Goal: Information Seeking & Learning: Learn about a topic

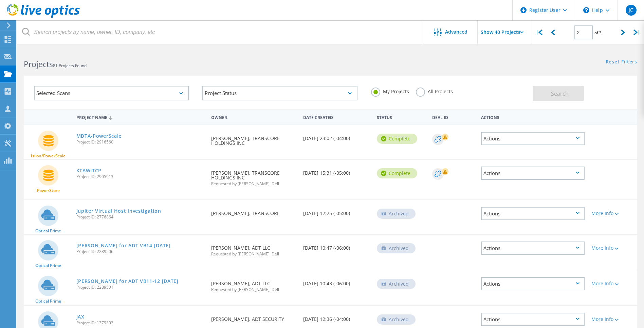
scroll to position [1202, 0]
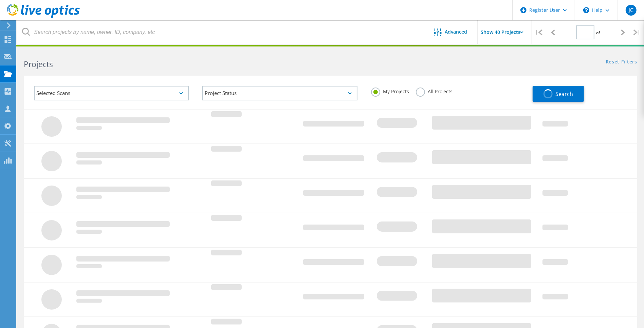
type input "2"
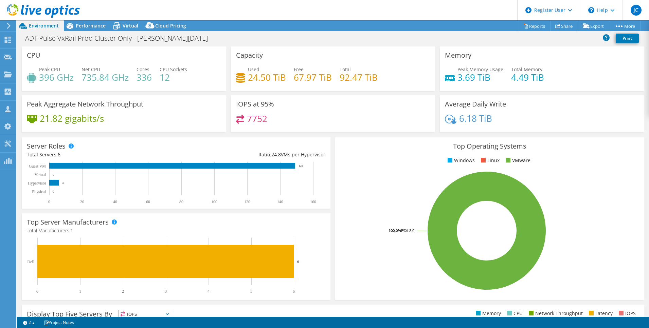
select select "USD"
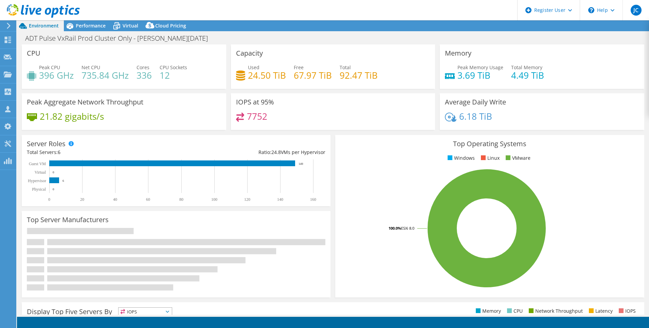
select select "USD"
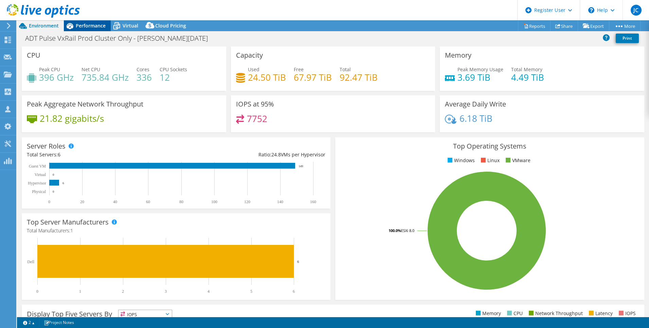
click at [94, 27] on span "Performance" at bounding box center [91, 25] width 30 height 6
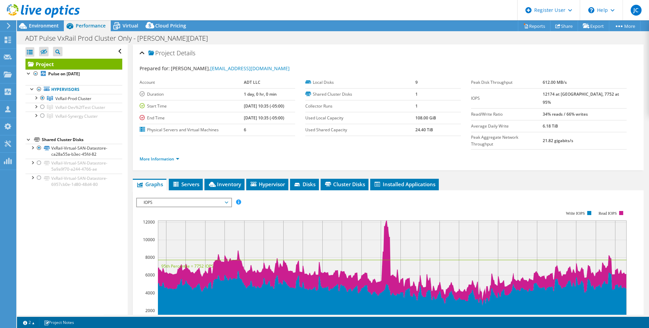
click at [221, 199] on span "IOPS" at bounding box center [183, 203] width 87 height 8
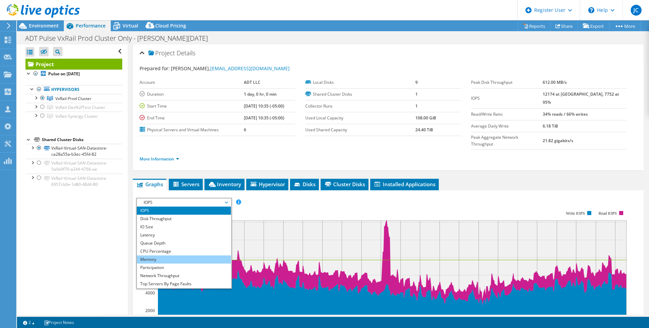
click at [177, 256] on li "Memory" at bounding box center [184, 260] width 94 height 8
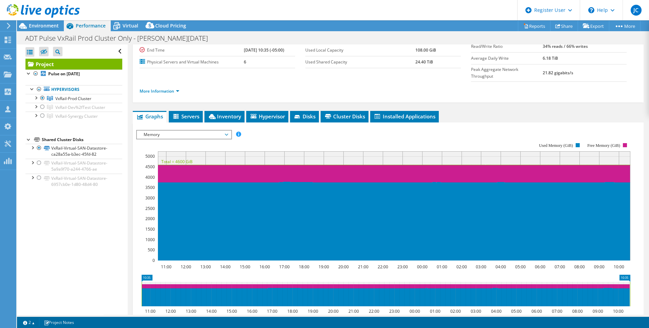
scroll to position [62, 0]
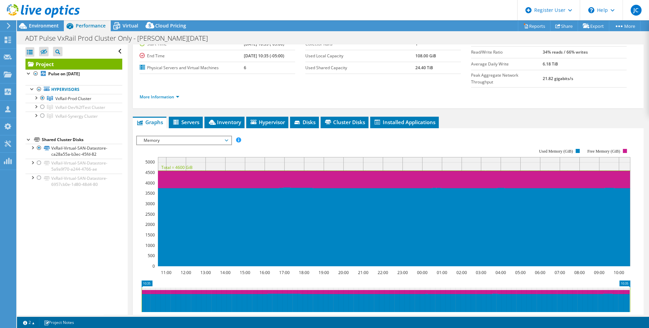
click at [77, 244] on div "Open All Close All Hide Excluded Nodes Project Tree Filter" at bounding box center [72, 179] width 110 height 270
click at [204, 19] on header "JC Dell User Jesse Chacon Jesse.Chacon@dell.com Dell My Profile Log Out \n Help…" at bounding box center [324, 10] width 649 height 20
click at [61, 249] on div "Open All Close All Hide Excluded Nodes Project Tree Filter" at bounding box center [72, 179] width 110 height 270
click at [180, 93] on li "More Information" at bounding box center [161, 96] width 44 height 7
click at [179, 94] on link "More Information" at bounding box center [159, 97] width 40 height 6
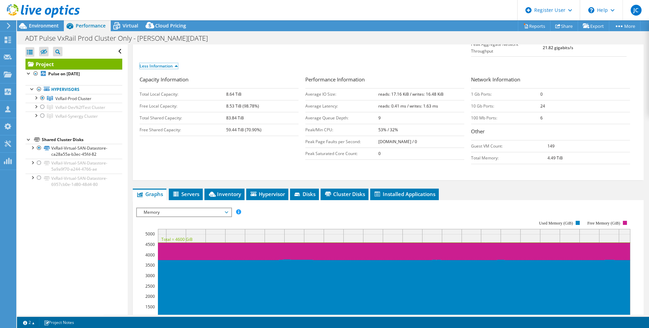
scroll to position [155, 0]
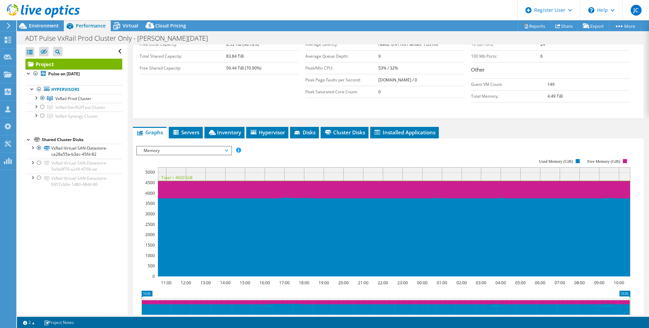
click at [229, 147] on span "Memory" at bounding box center [184, 151] width 94 height 8
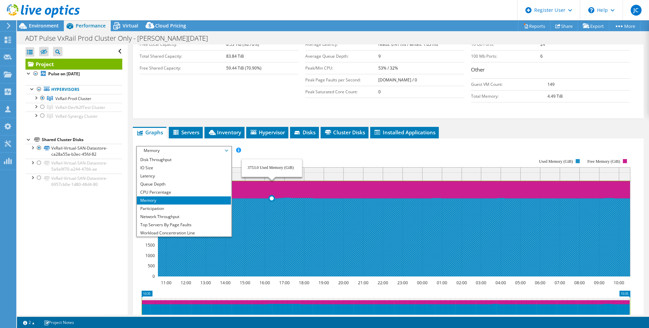
scroll to position [0, 0]
click at [157, 204] on li "Memory" at bounding box center [184, 208] width 94 height 8
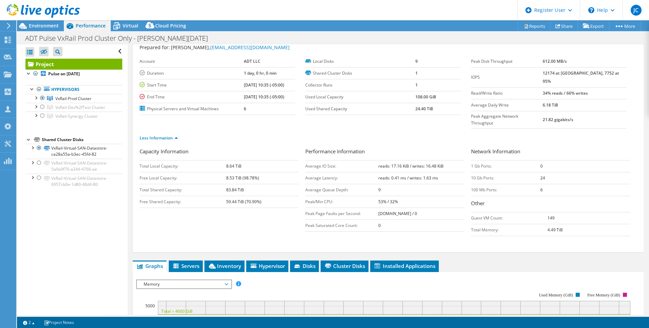
scroll to position [92, 0]
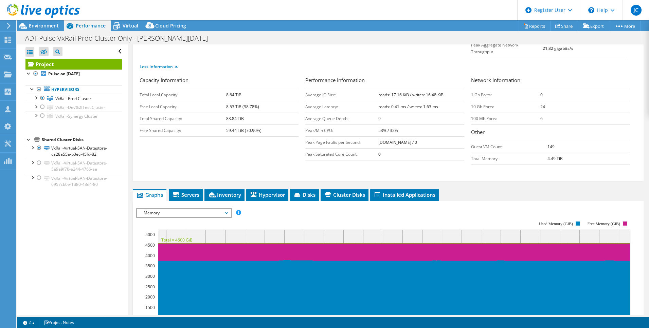
click at [227, 209] on span "Memory" at bounding box center [183, 213] width 87 height 8
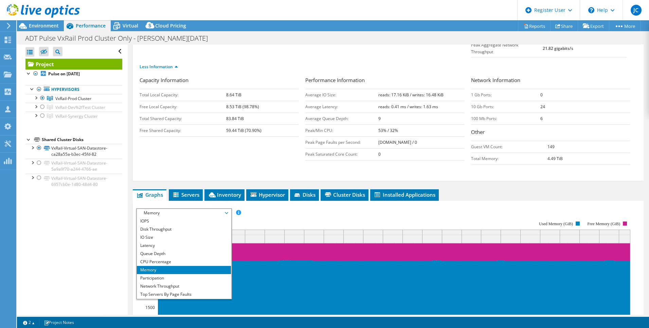
click at [160, 266] on li "Memory" at bounding box center [184, 270] width 94 height 8
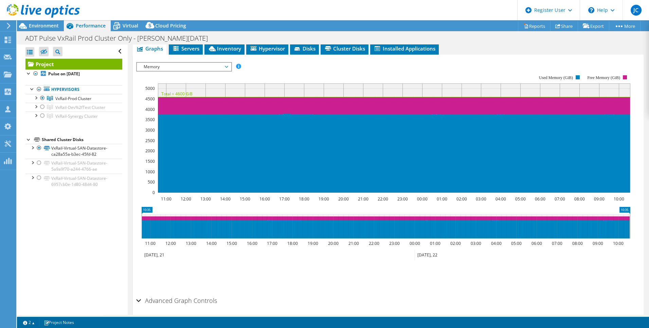
scroll to position [248, 0]
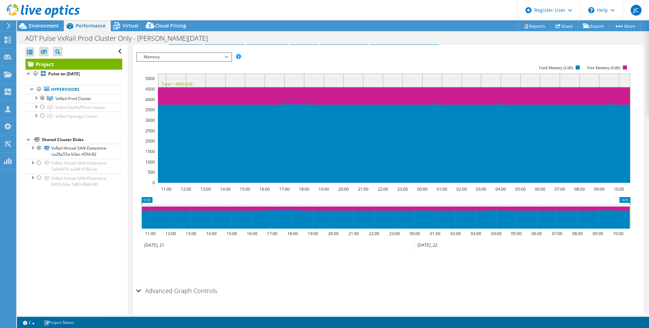
click at [137, 284] on div "Advanced Graph Controls" at bounding box center [388, 291] width 504 height 15
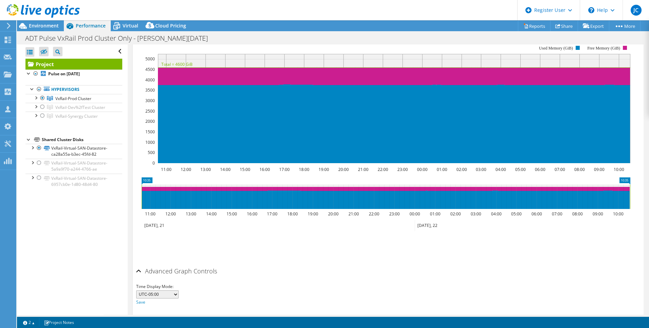
scroll to position [275, 0]
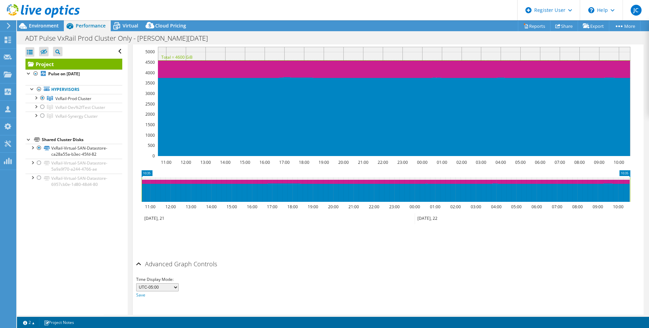
click at [171, 283] on select "UTC-12:00 UTC-11:00 UTC-10:00 UTC-09:30 UTC-09:00 UTC-08:00 UTC-07:00 UTC-06:00…" at bounding box center [157, 287] width 42 height 8
click at [276, 229] on ul "Save Zoom" at bounding box center [386, 238] width 500 height 19
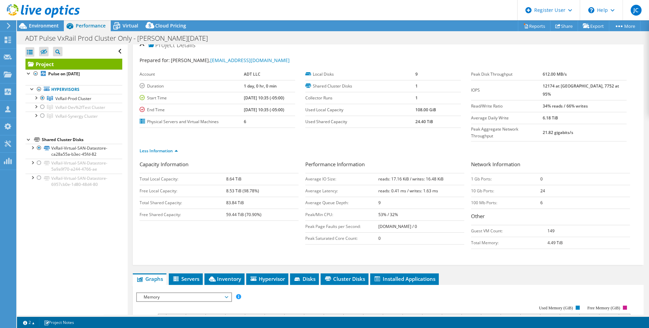
scroll to position [0, 0]
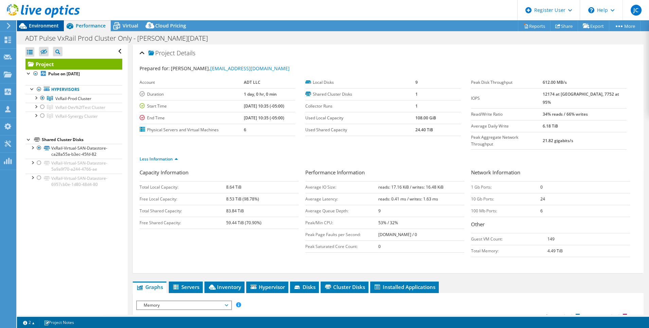
click at [47, 29] on div "Environment" at bounding box center [40, 25] width 47 height 11
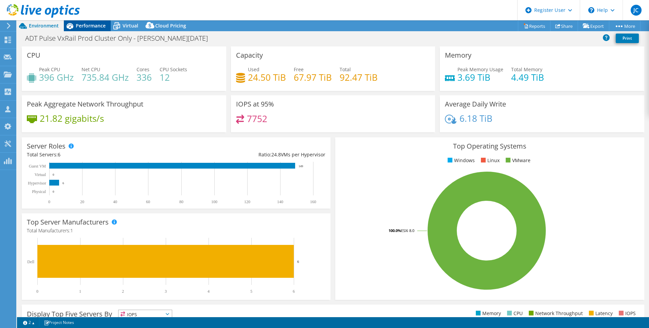
click at [96, 29] on div "Performance" at bounding box center [87, 25] width 47 height 11
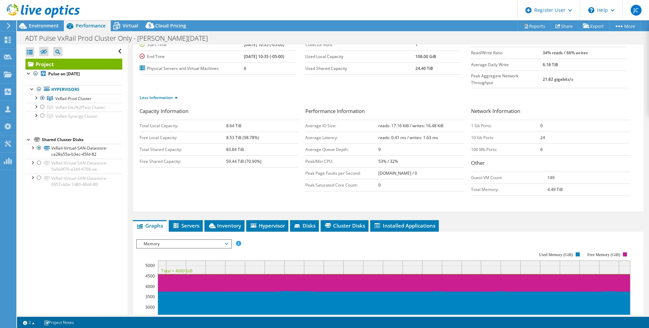
scroll to position [185, 0]
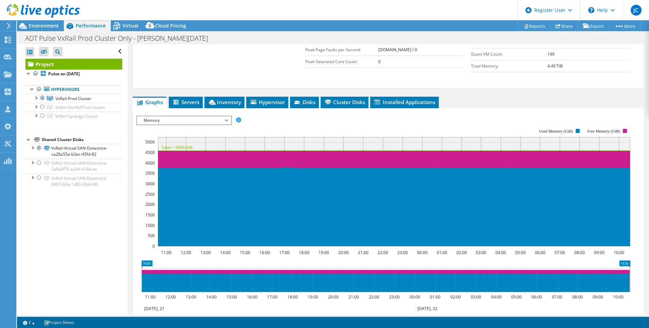
click at [69, 261] on div "Open All Close All Hide Excluded Nodes Project Tree Filter" at bounding box center [72, 179] width 110 height 270
click at [78, 238] on div "Open All Close All Hide Excluded Nodes Project Tree Filter" at bounding box center [72, 179] width 110 height 270
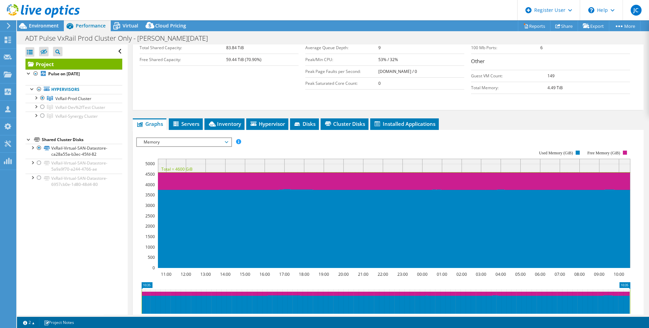
scroll to position [154, 0]
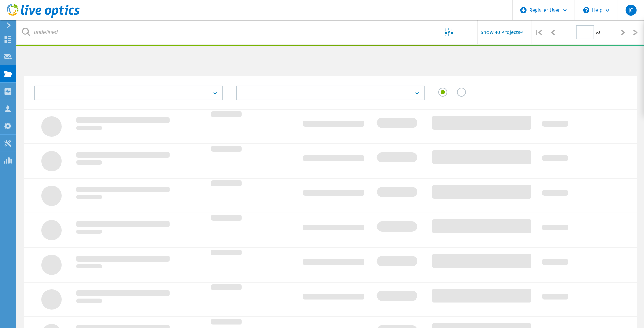
scroll to position [153, 0]
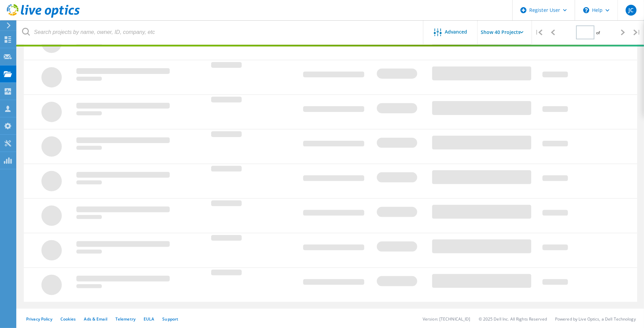
type input "2"
